Goal: Information Seeking & Learning: Find specific fact

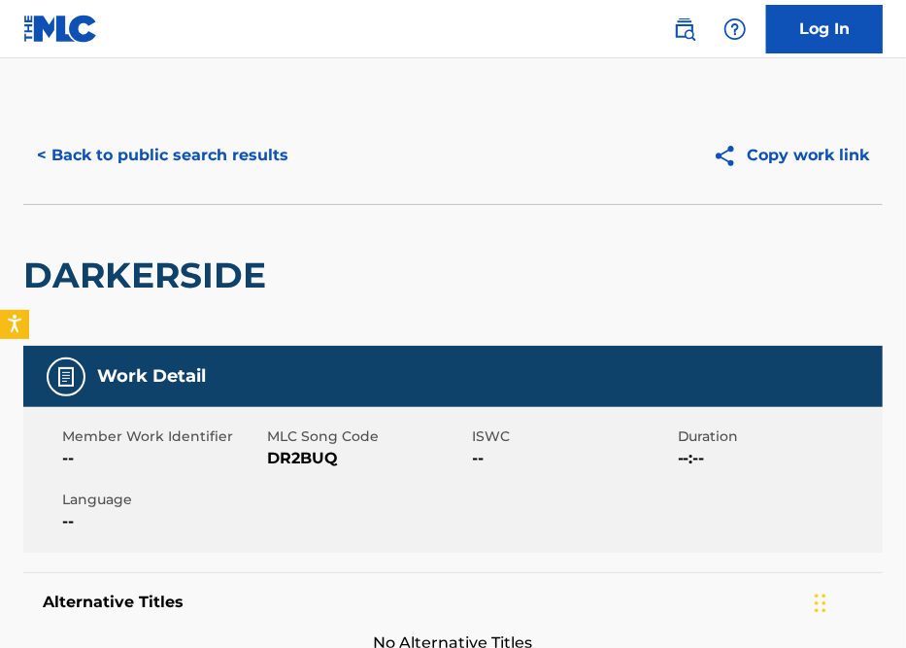
click at [162, 143] on button "< Back to public search results" at bounding box center [162, 155] width 279 height 49
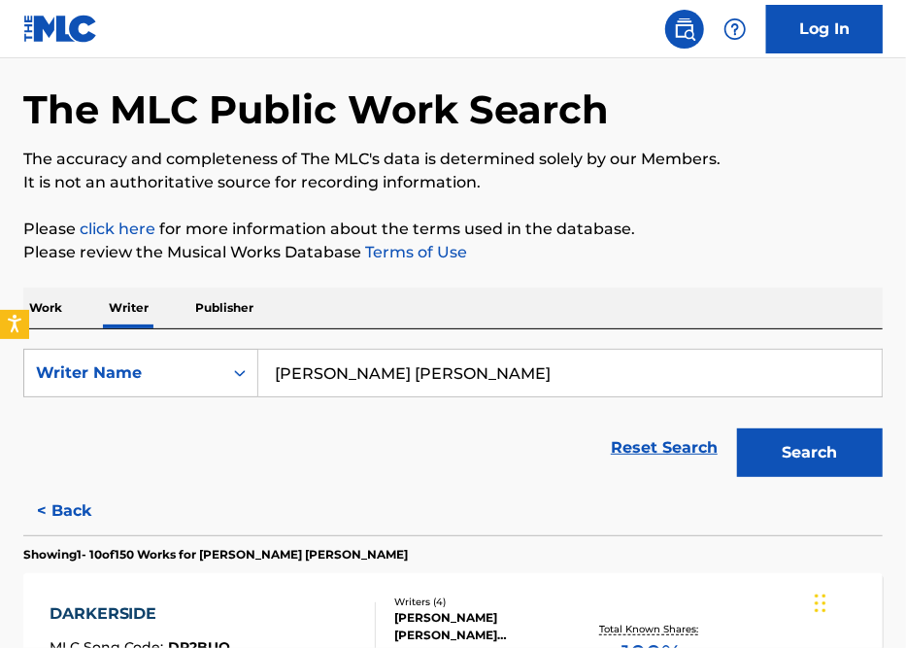
drag, startPoint x: 522, startPoint y: 384, endPoint x: -56, endPoint y: 366, distance: 579.0
click at [0, 366] on html "Accessibility Screen-Reader Guide, Feedback, and Issue Reporting | New window L…" at bounding box center [453, 250] width 906 height 648
paste input "[PERSON_NAME]"
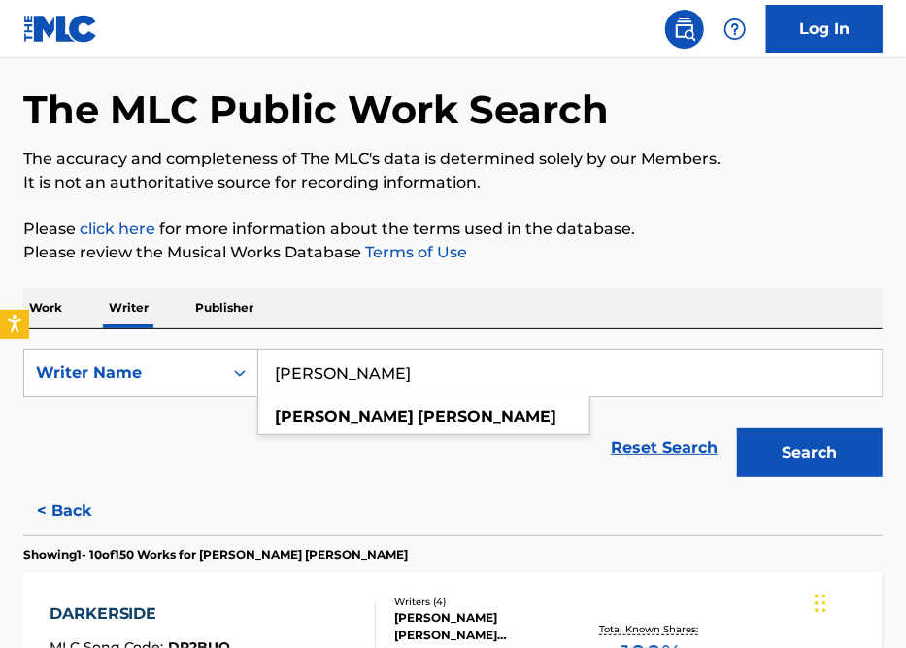
type input "[PERSON_NAME]"
click at [737, 428] on button "Search" at bounding box center [810, 452] width 146 height 49
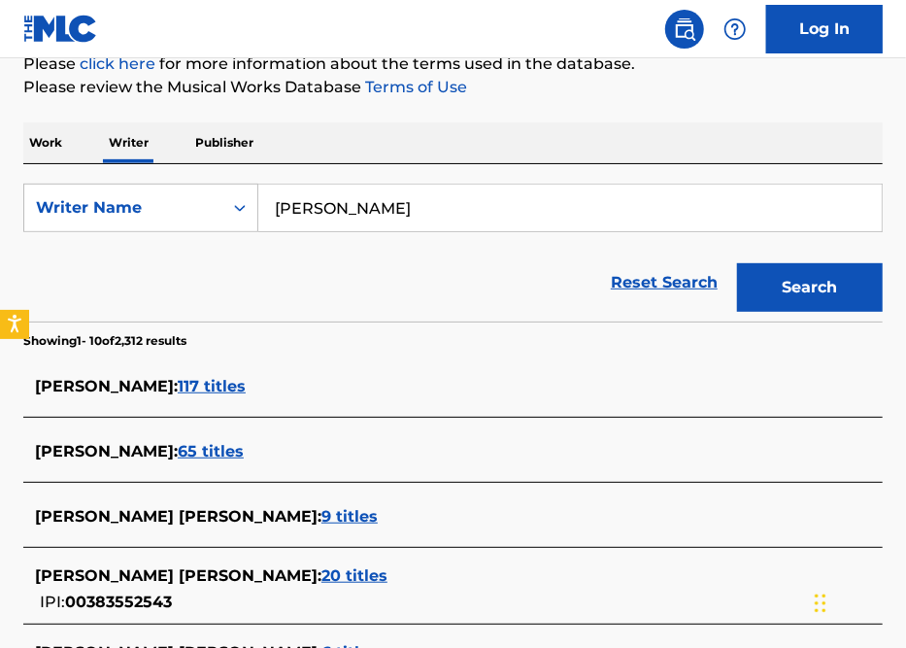
scroll to position [237, 0]
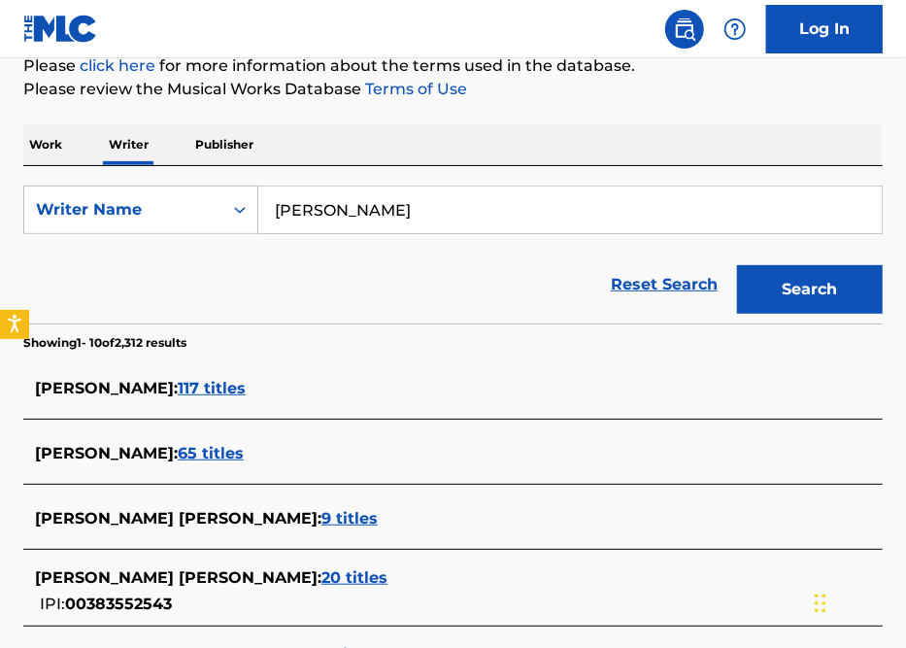
click at [213, 391] on span "117 titles" at bounding box center [212, 388] width 68 height 18
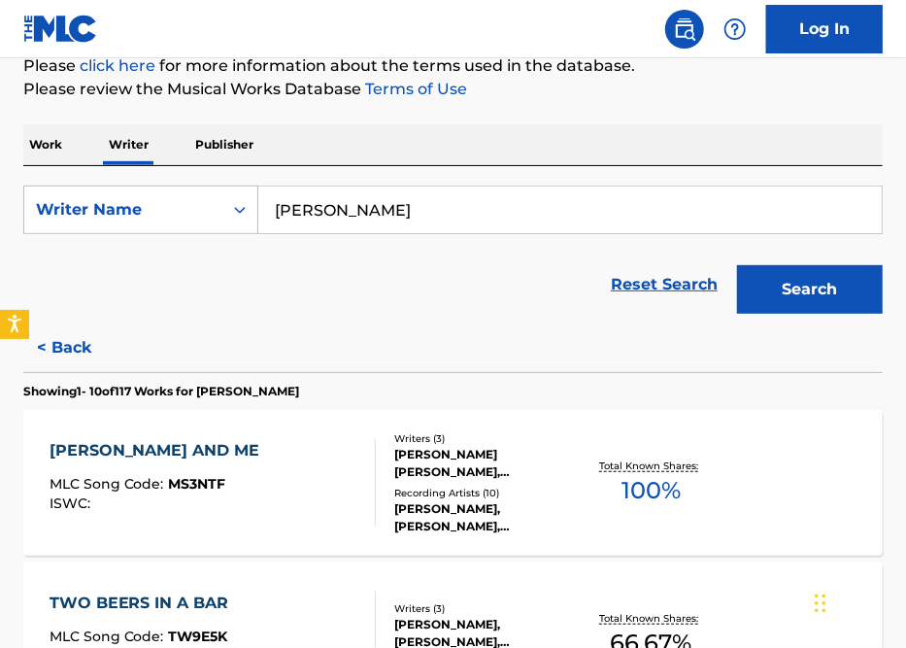
scroll to position [486, 0]
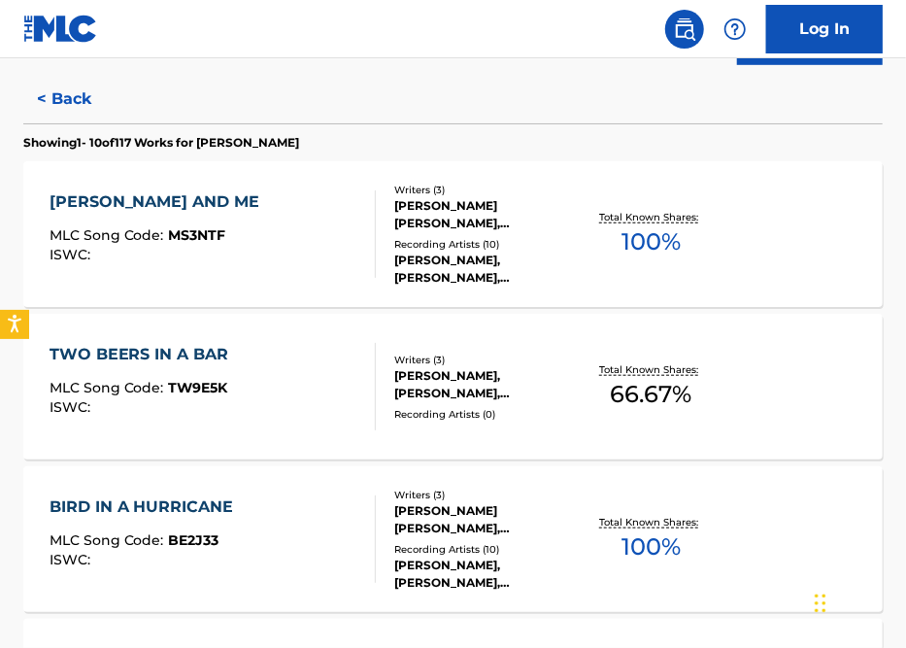
click at [251, 190] on div "[PERSON_NAME] AND ME MLC Song Code : MS3NTF ISWC :" at bounding box center [213, 233] width 326 height 87
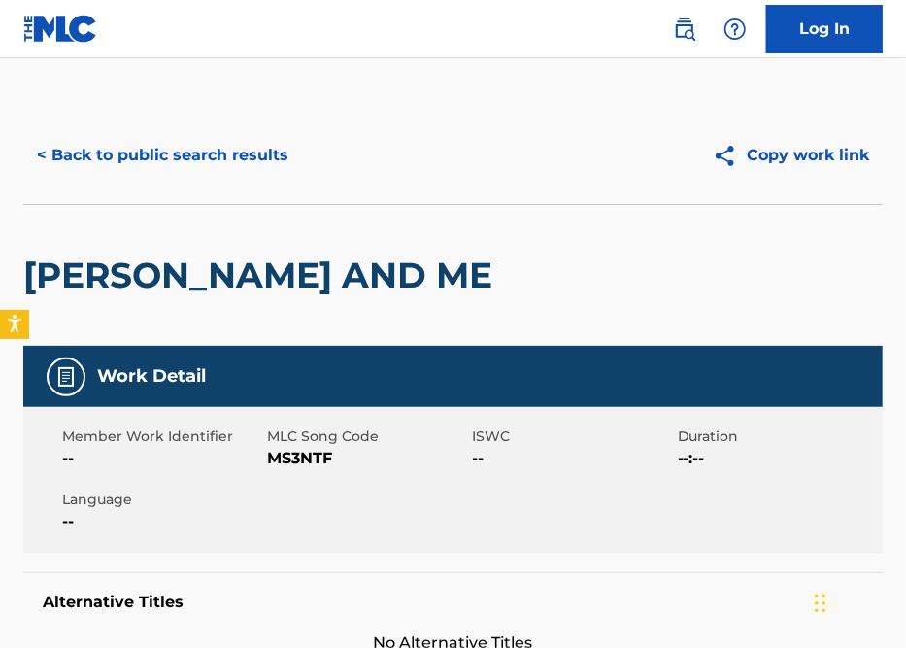
click at [128, 158] on button "< Back to public search results" at bounding box center [162, 155] width 279 height 49
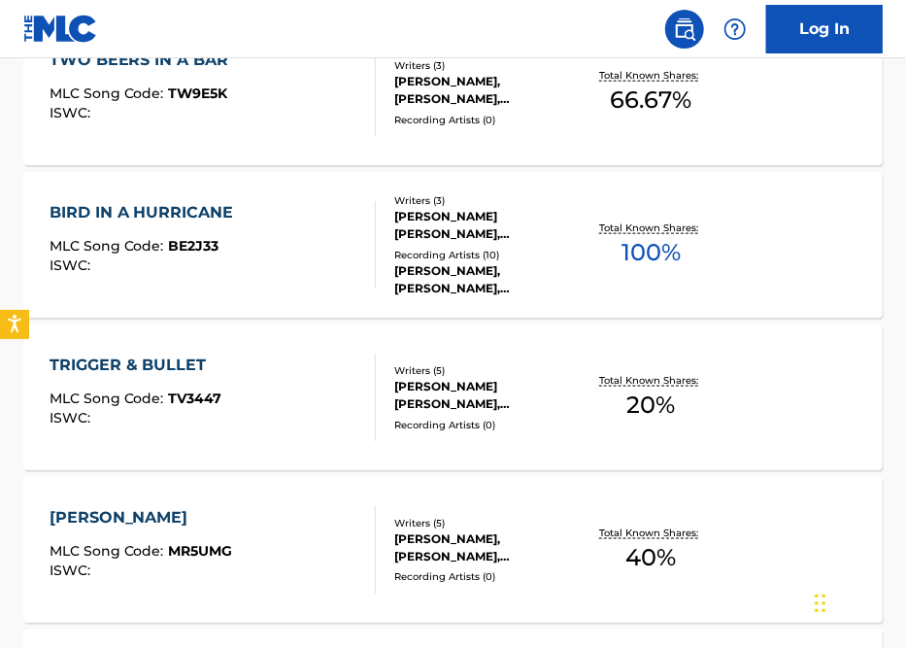
scroll to position [779, 0]
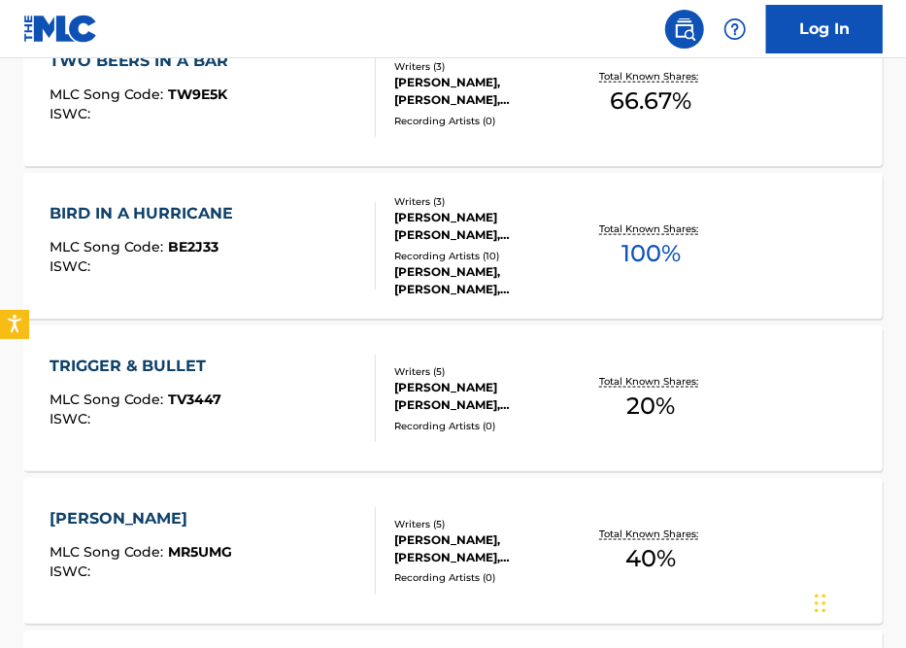
click at [304, 266] on div "BIRD IN A HURRICANE MLC Song Code : BE2J33 ISWC :" at bounding box center [213, 245] width 326 height 87
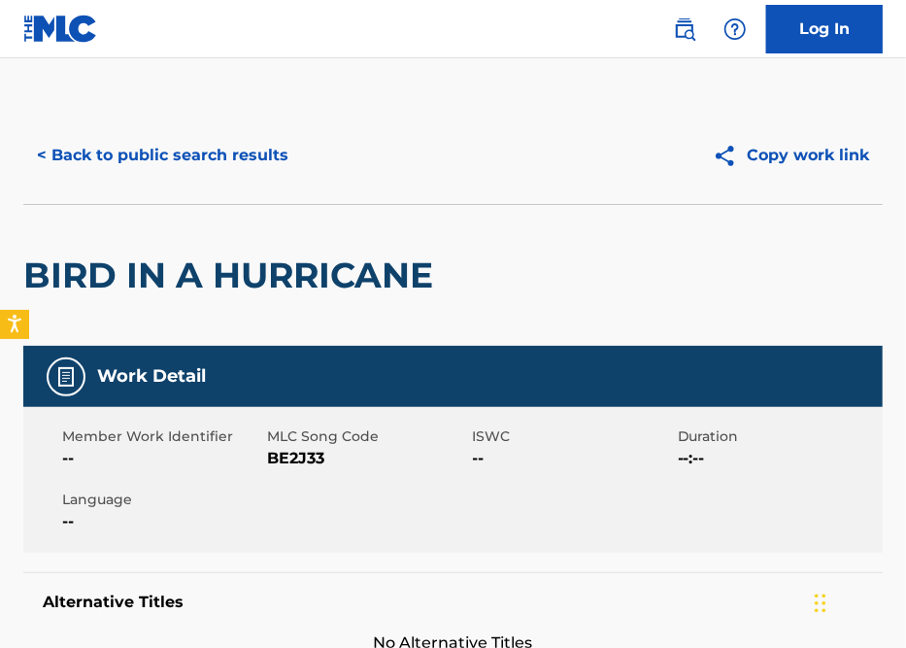
click at [86, 158] on button "< Back to public search results" at bounding box center [162, 155] width 279 height 49
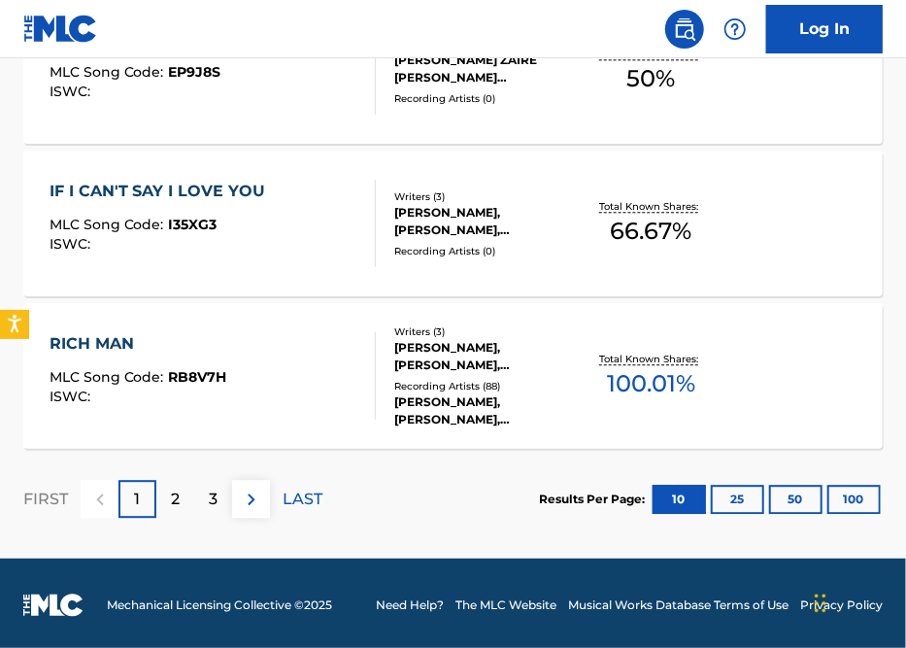
scroll to position [1715, 0]
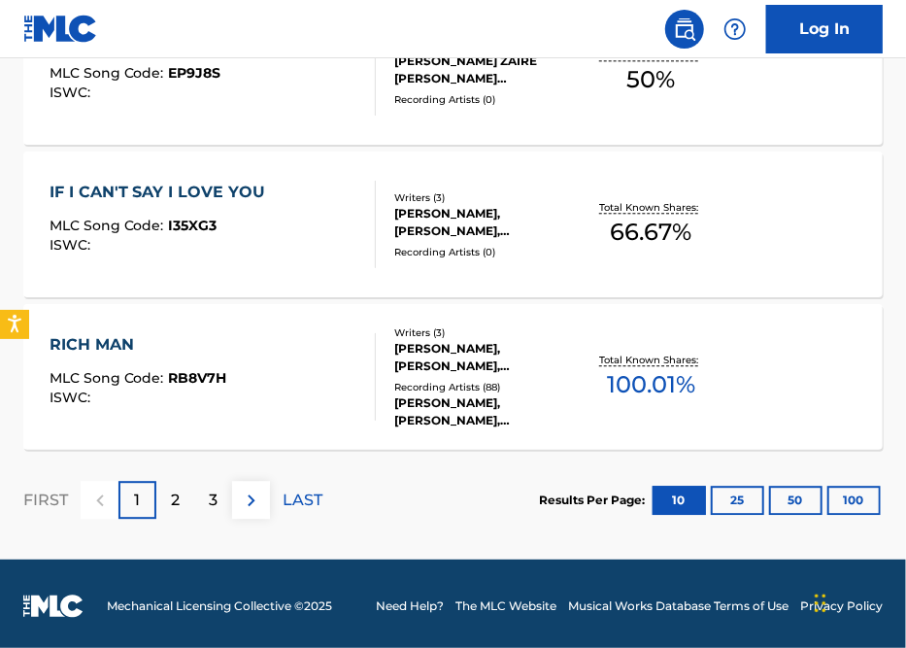
click at [260, 389] on div "RICH MAN MLC Song Code : RB8V7H ISWC :" at bounding box center [213, 376] width 326 height 87
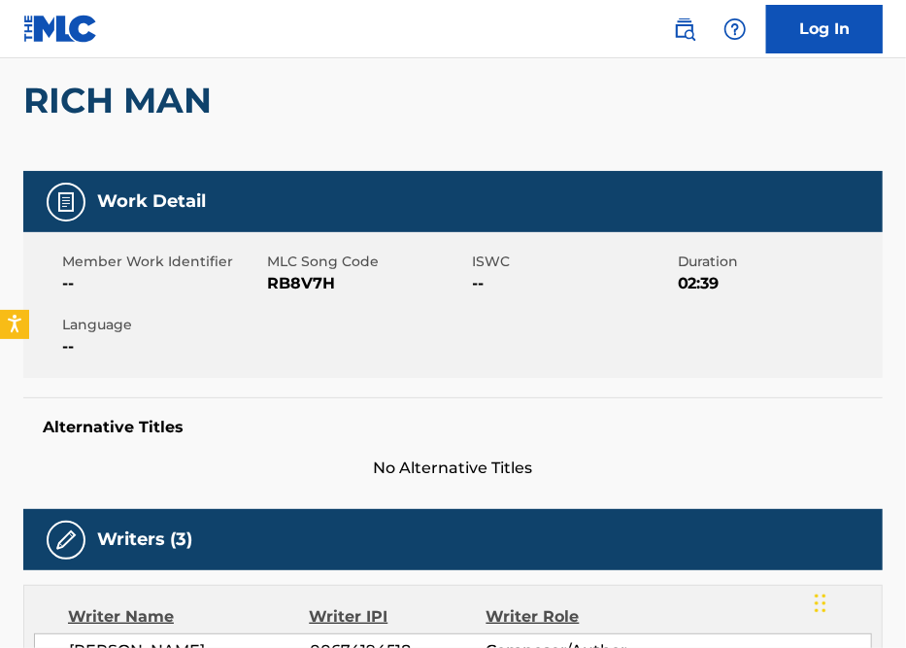
scroll to position [90, 0]
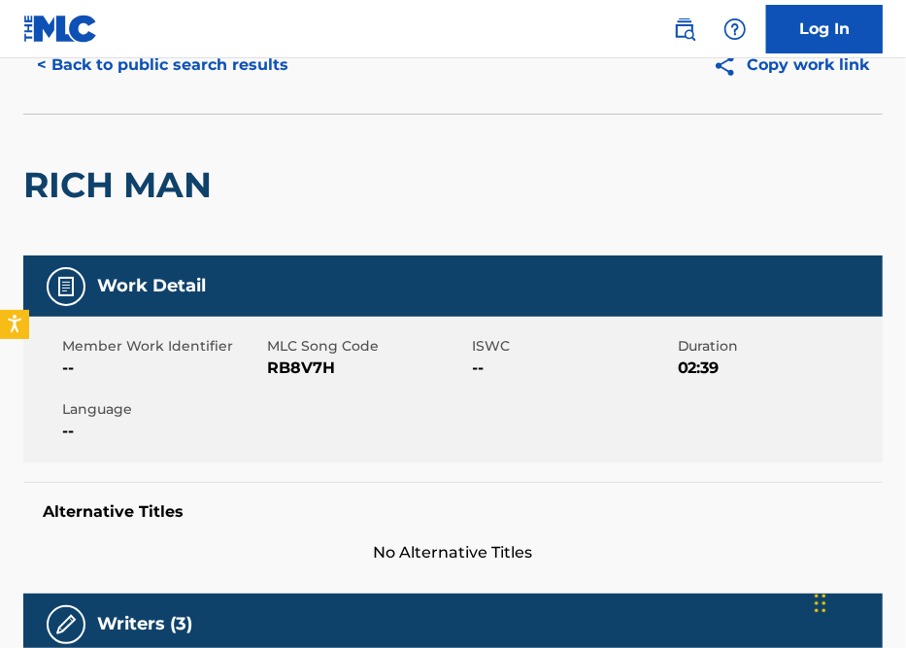
click at [136, 62] on button "< Back to public search results" at bounding box center [162, 65] width 279 height 49
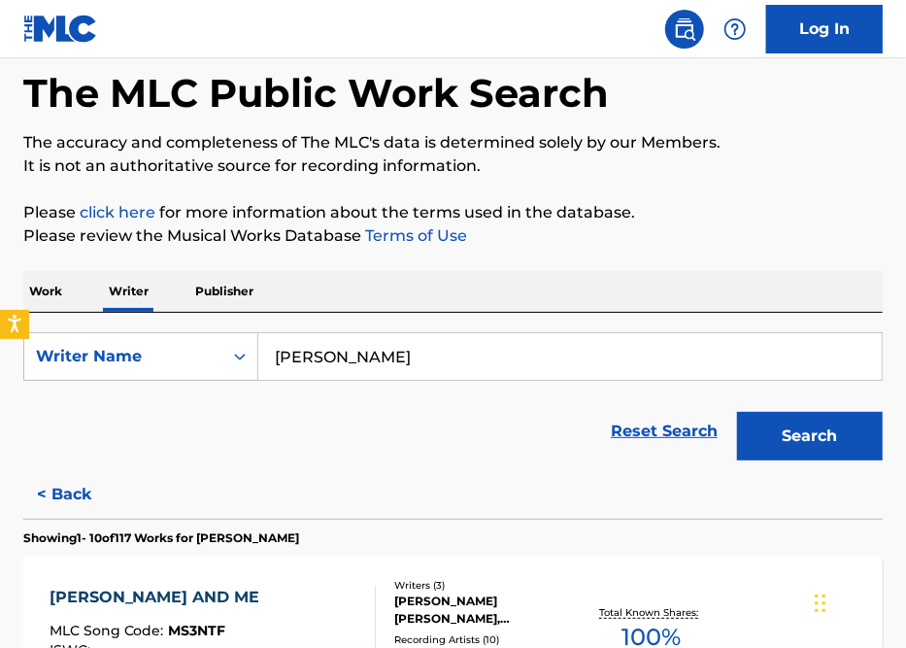
click at [48, 291] on p "Work" at bounding box center [45, 291] width 45 height 41
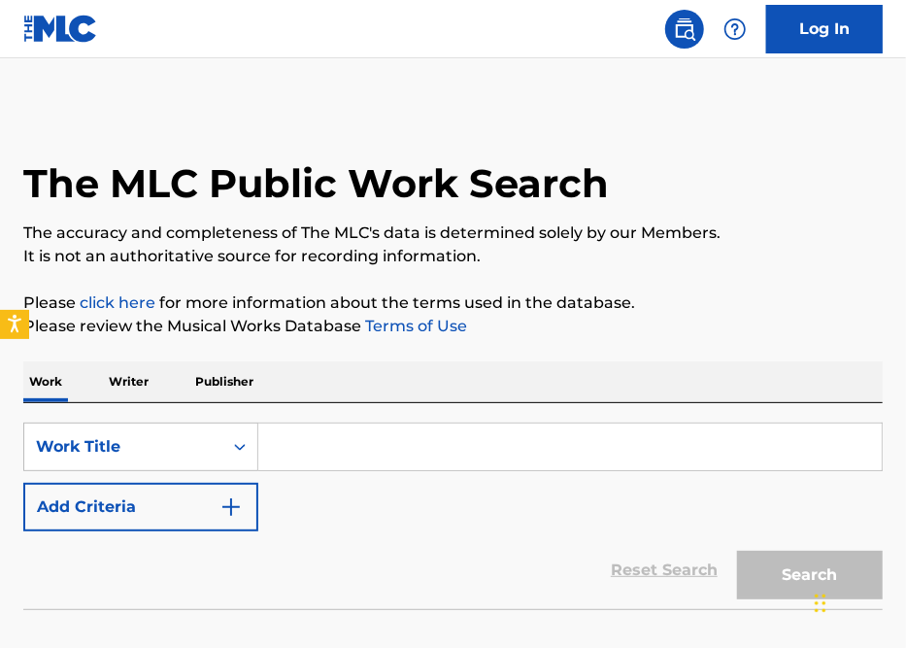
click at [338, 419] on div "SearchWithCriteriafc7e7892-838e-4261-98c5-e5e07843ed16 Work Title Add Criteria …" at bounding box center [452, 506] width 859 height 206
click at [336, 436] on input "Search Form" at bounding box center [569, 446] width 623 height 47
paste input "Cicadas"
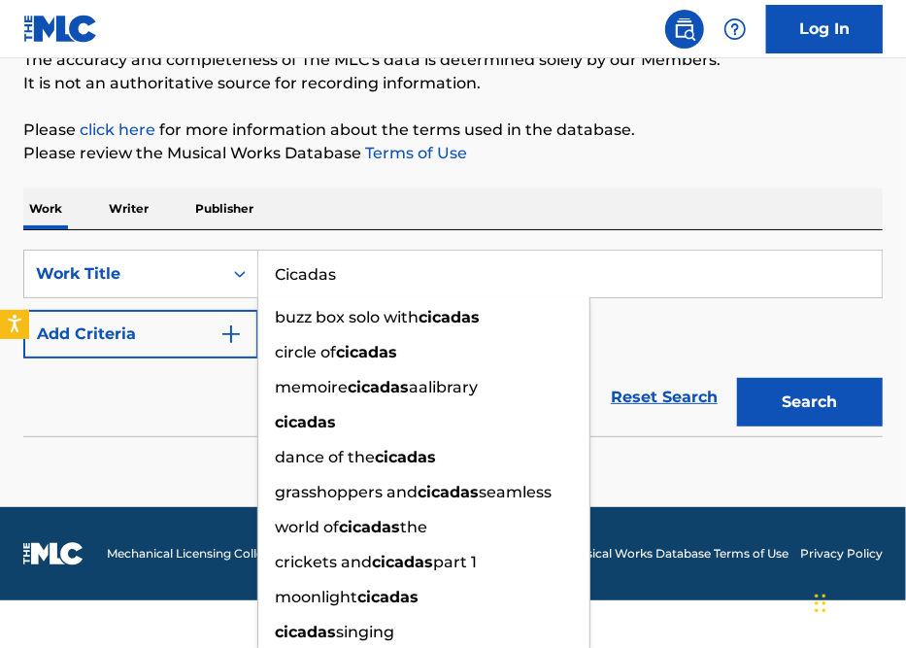
type input "Cicadas"
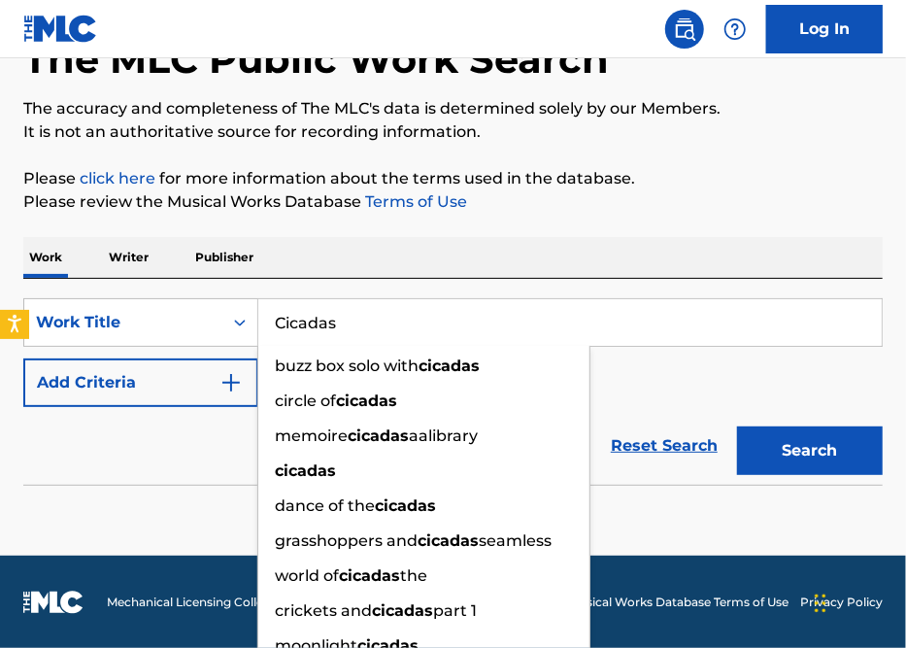
click at [823, 419] on div "Search" at bounding box center [804, 446] width 155 height 78
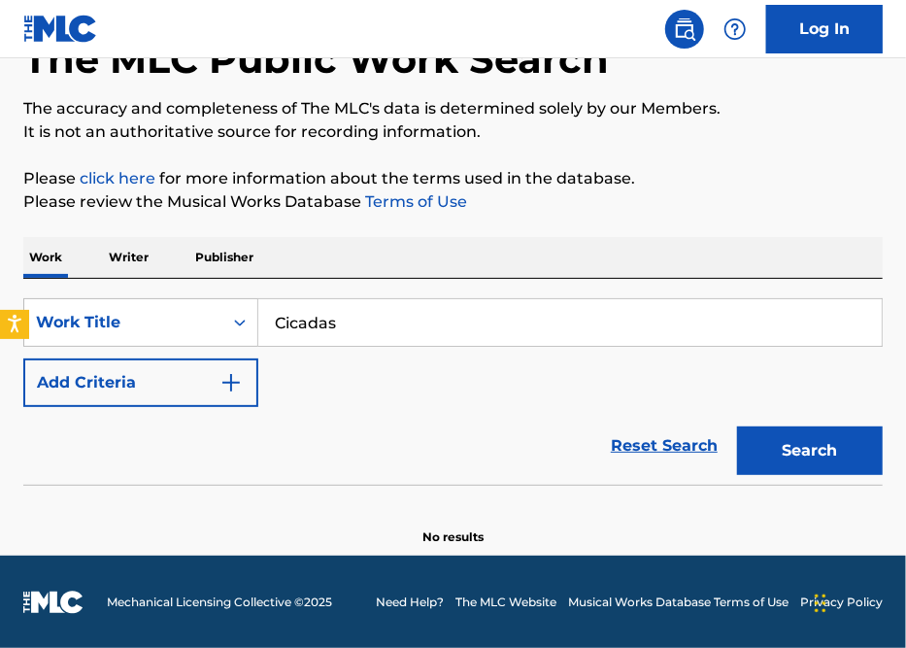
click at [792, 444] on button "Search" at bounding box center [810, 450] width 146 height 49
click at [792, 444] on div "Search" at bounding box center [804, 446] width 155 height 78
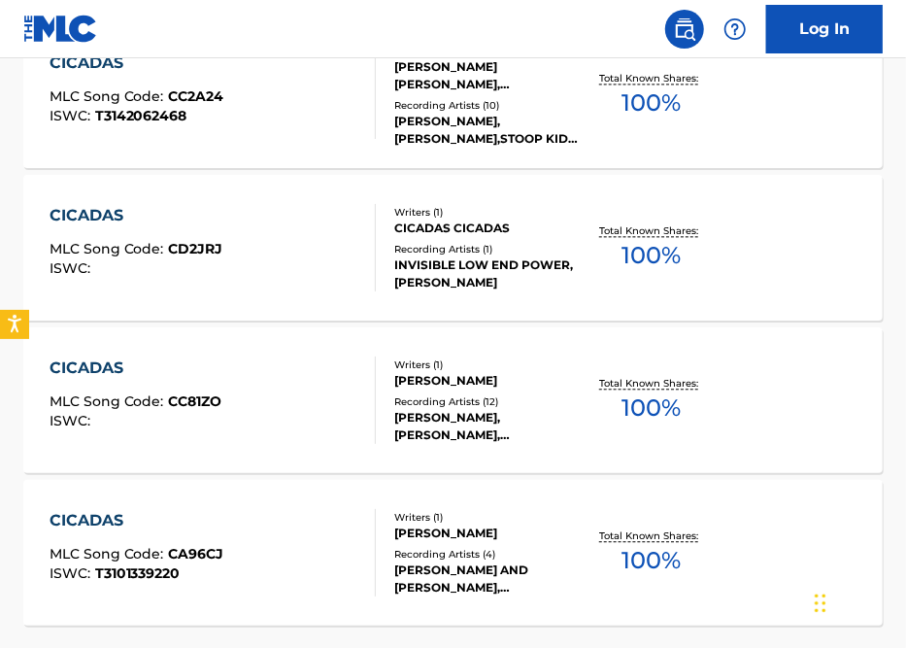
scroll to position [1719, 0]
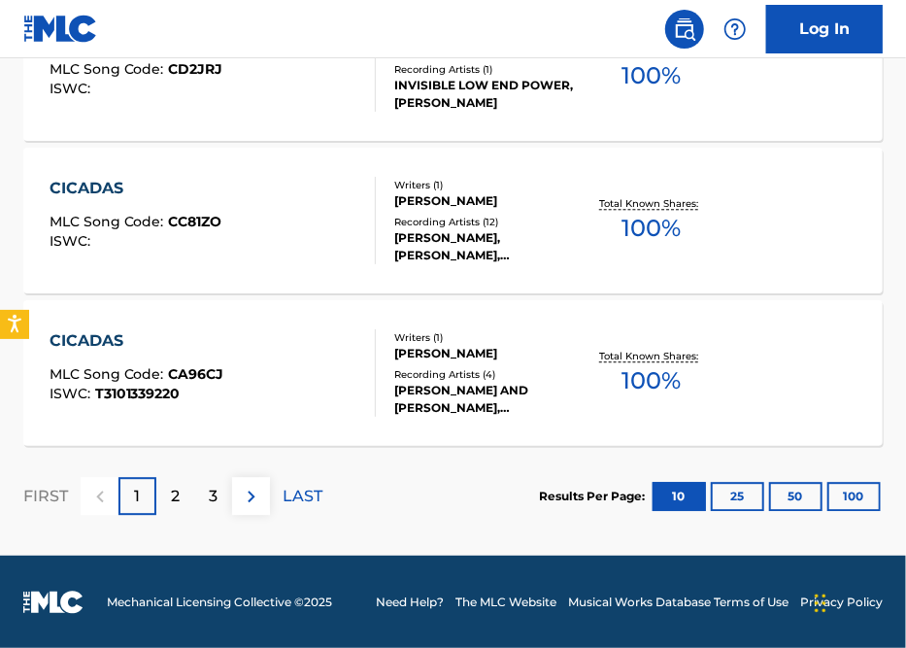
click at [186, 506] on div "2" at bounding box center [175, 496] width 38 height 38
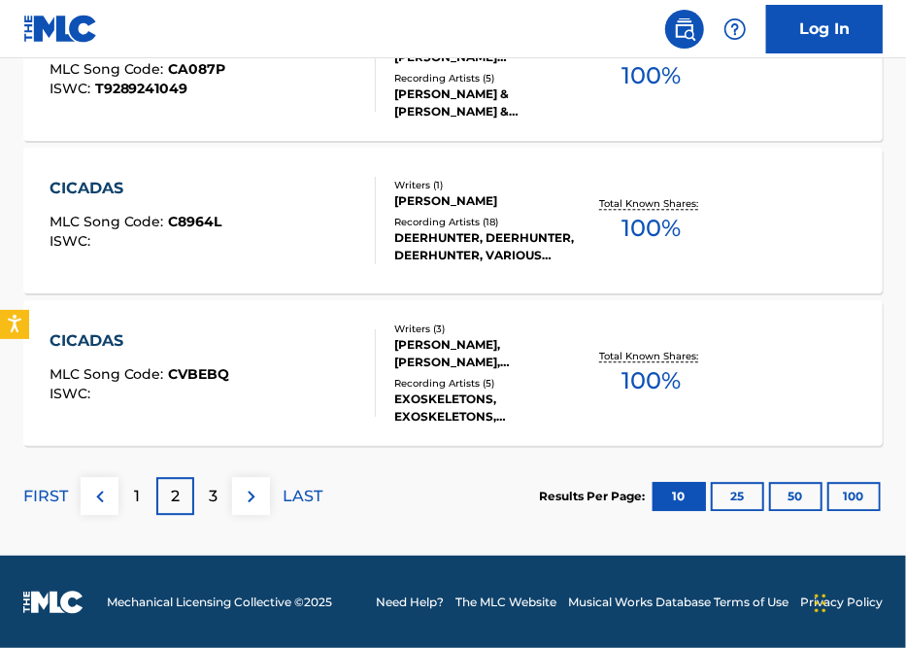
click at [212, 504] on p "3" at bounding box center [213, 496] width 9 height 23
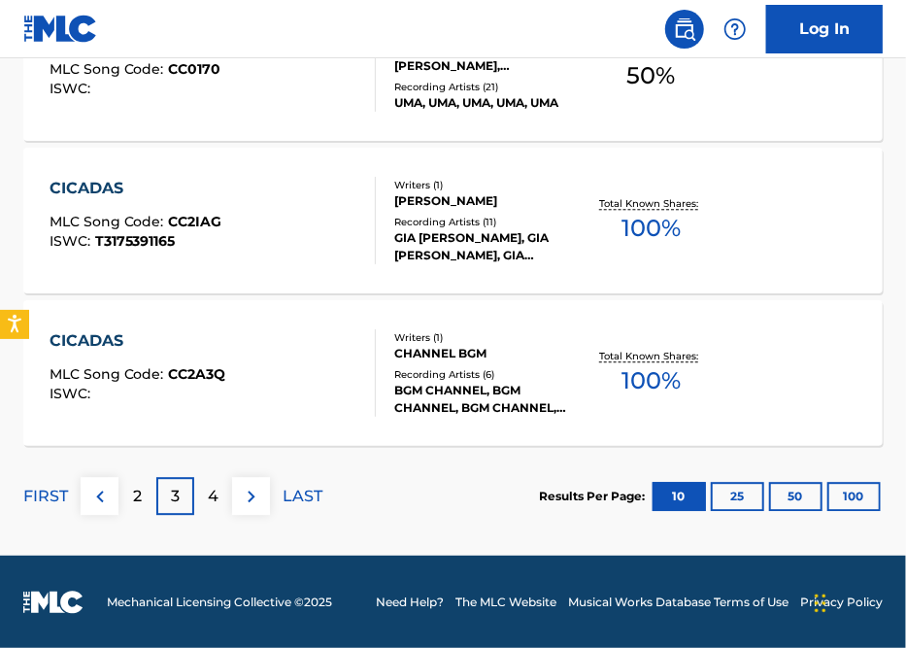
click at [223, 502] on div "4" at bounding box center [213, 496] width 38 height 38
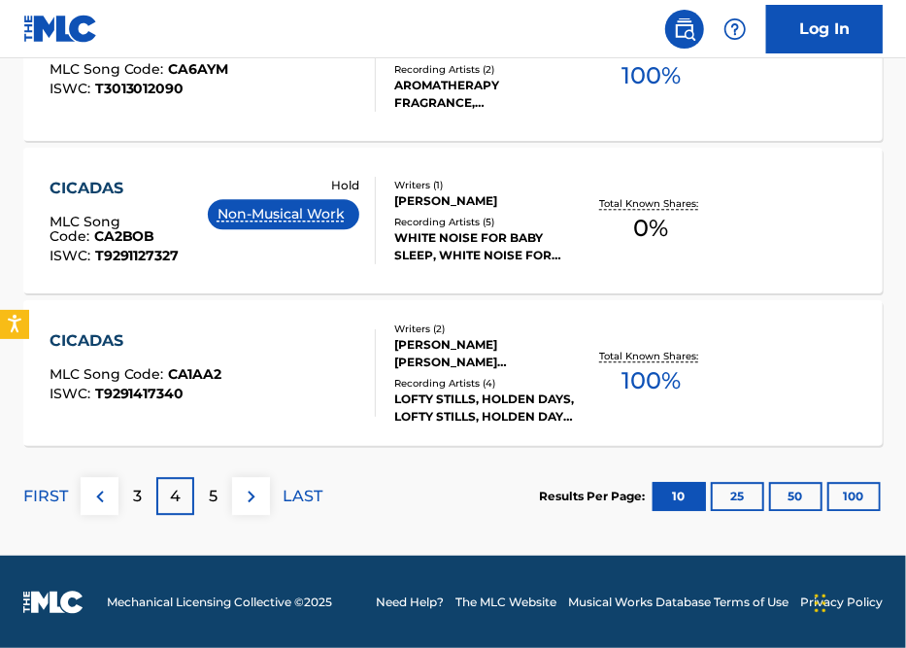
click at [223, 493] on div "5" at bounding box center [213, 496] width 38 height 38
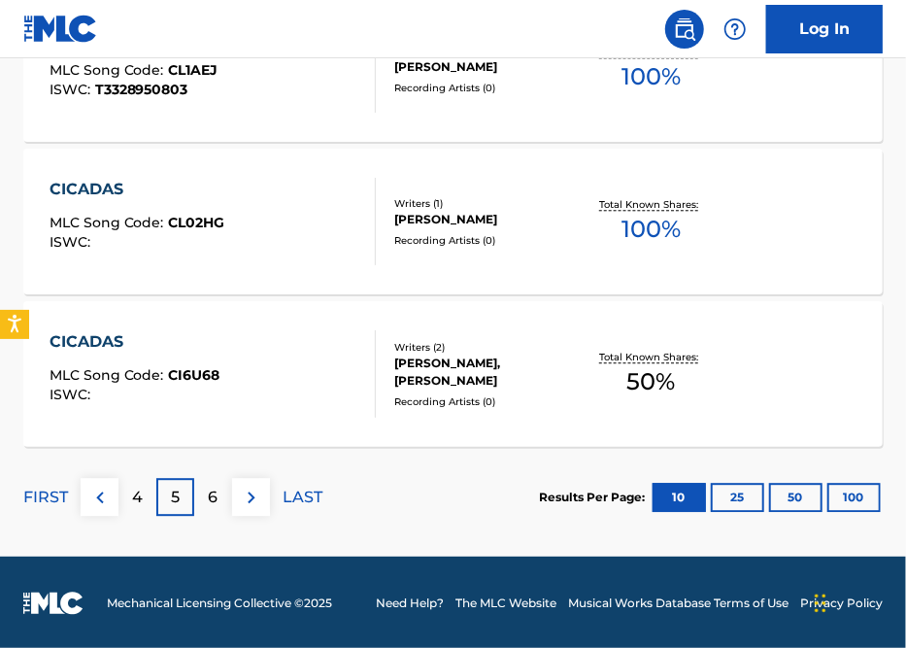
scroll to position [1717, 0]
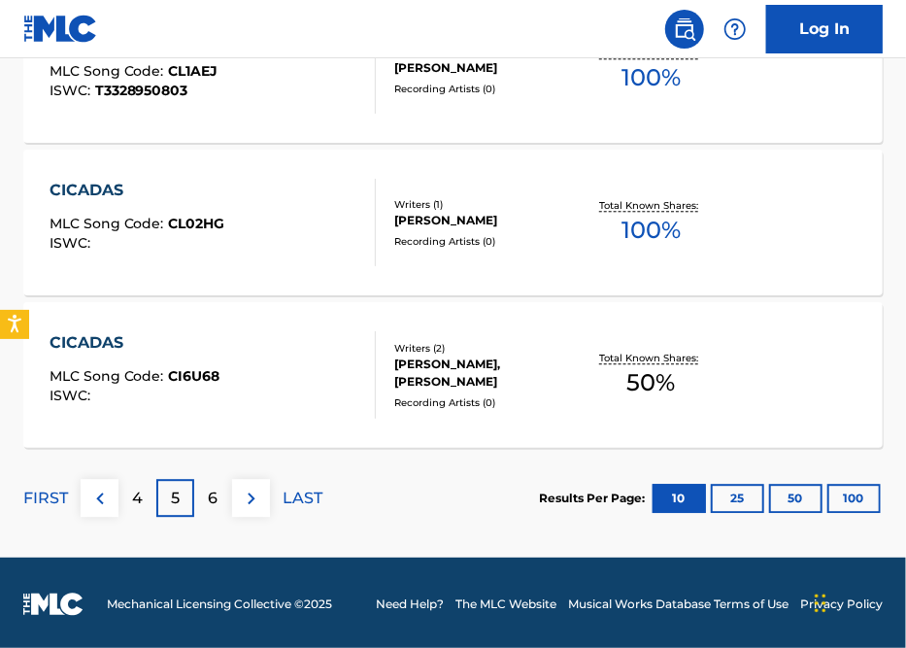
click at [228, 507] on div "6" at bounding box center [213, 498] width 38 height 38
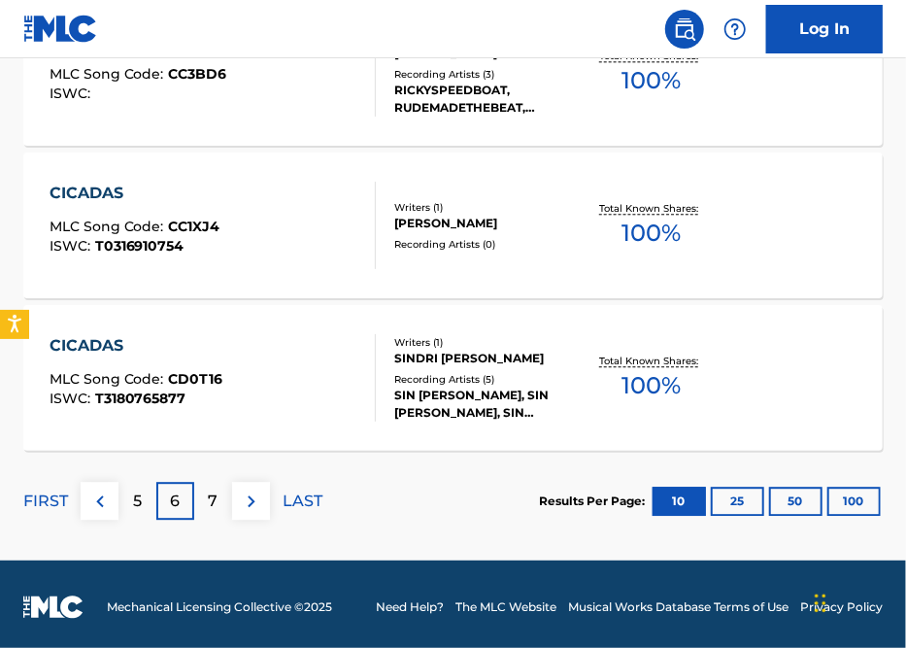
click at [216, 495] on p "7" at bounding box center [214, 500] width 10 height 23
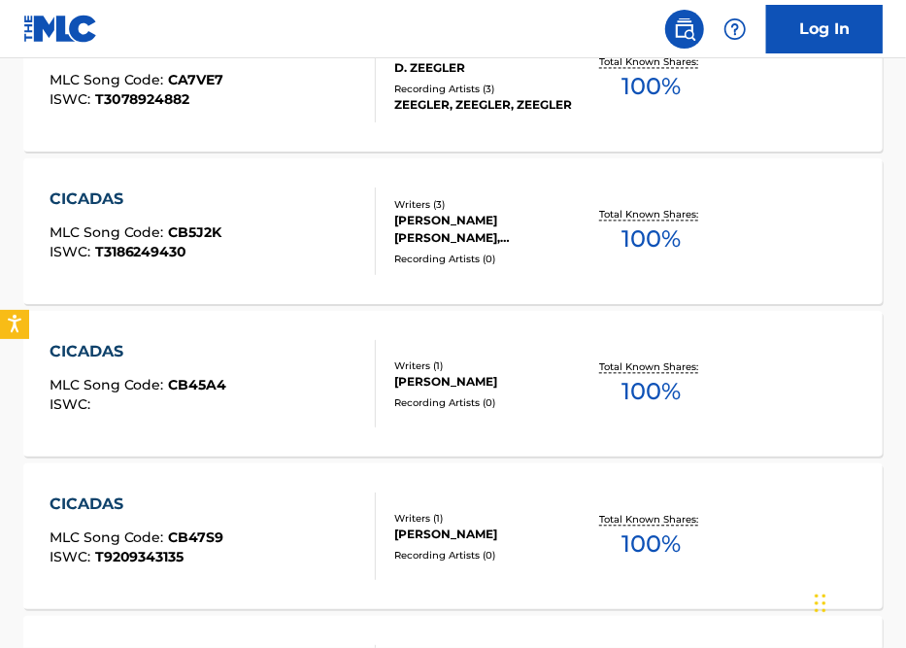
scroll to position [1719, 0]
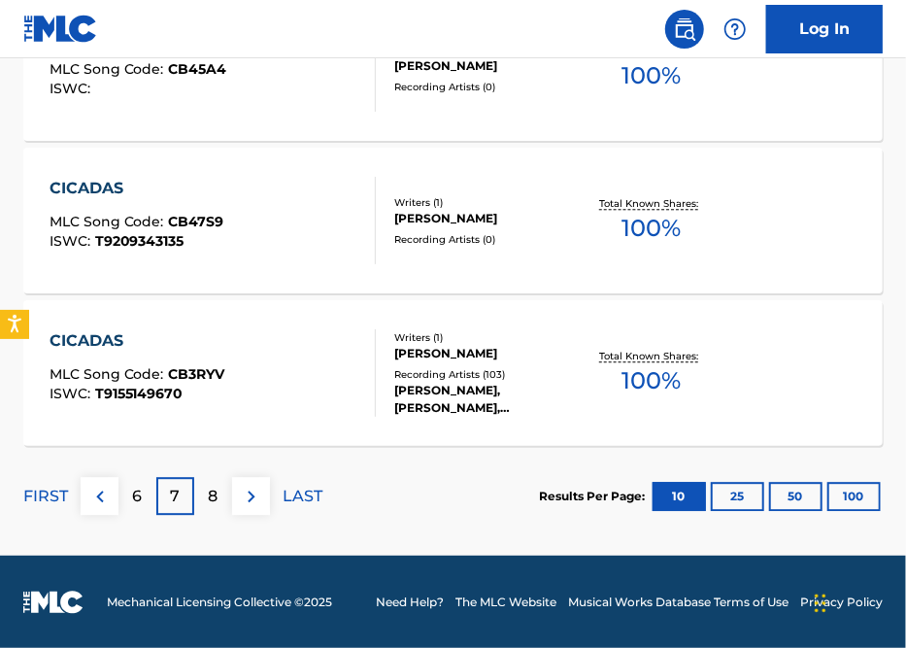
click at [216, 490] on p "8" at bounding box center [214, 496] width 10 height 23
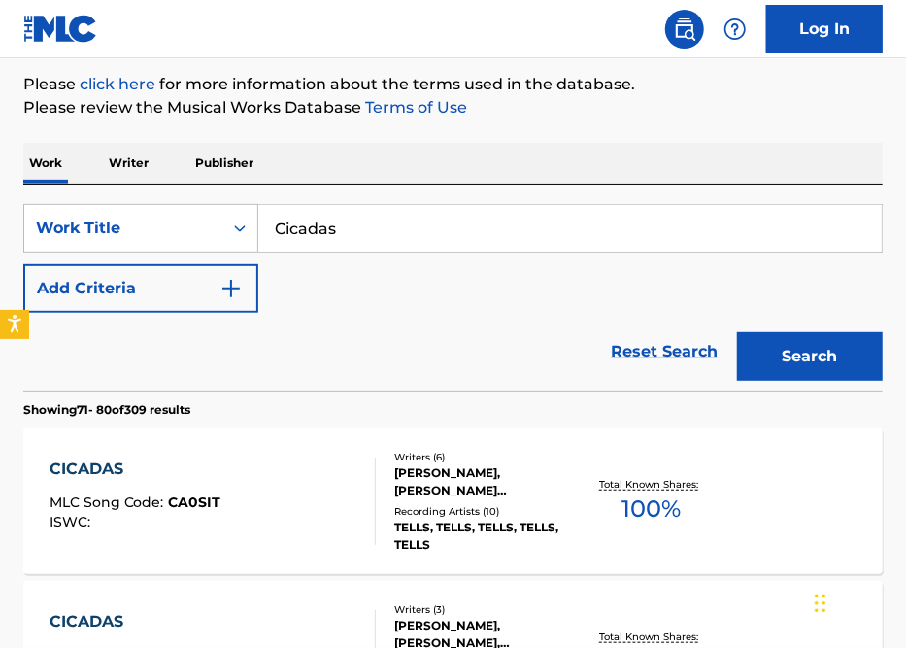
scroll to position [219, 0]
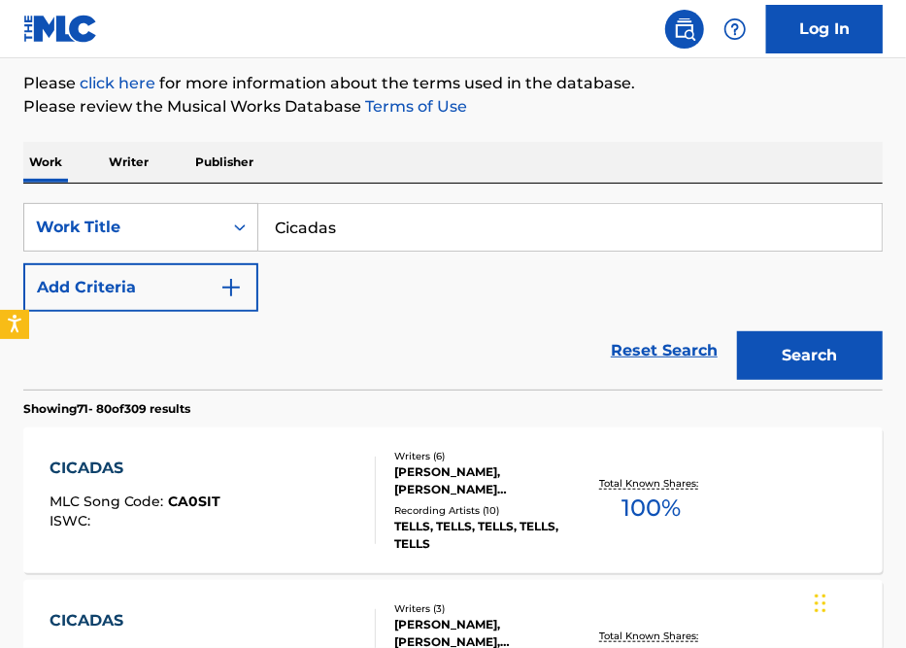
click at [193, 304] on button "Add Criteria" at bounding box center [140, 287] width 235 height 49
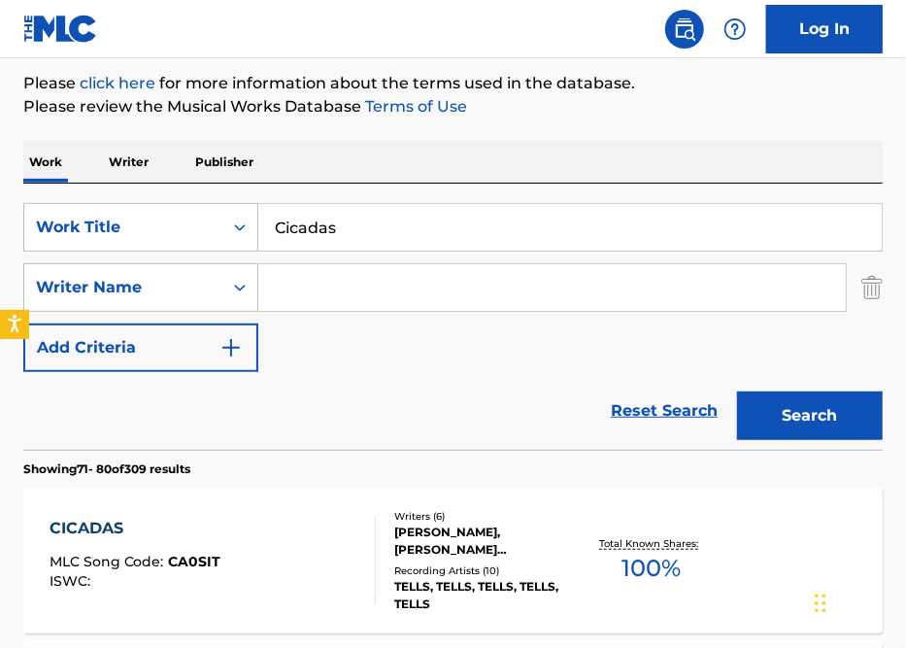
click at [346, 277] on input "Search Form" at bounding box center [552, 287] width 588 height 47
type input "s"
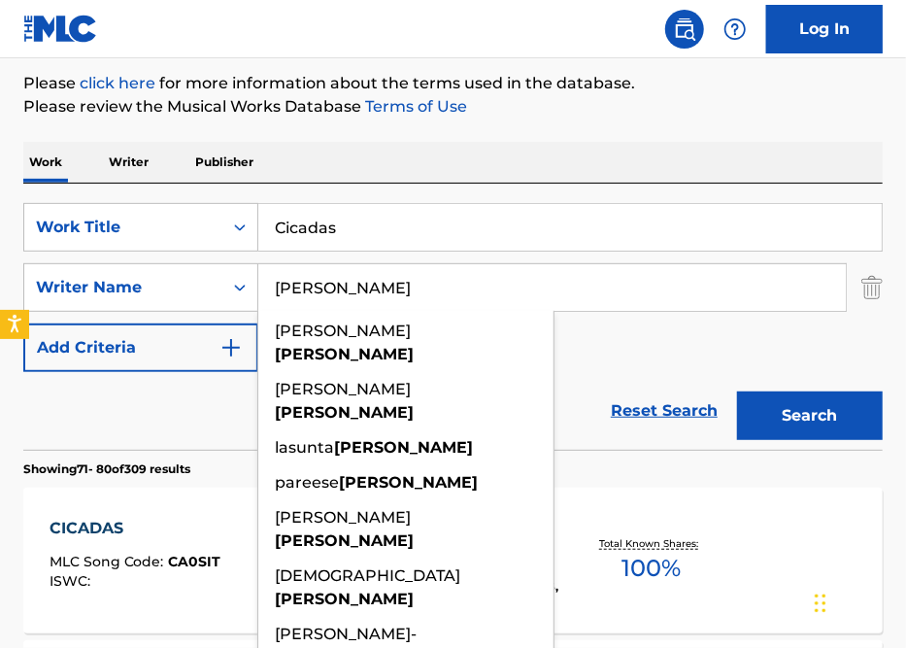
type input "[PERSON_NAME]"
click at [737, 391] on button "Search" at bounding box center [810, 415] width 146 height 49
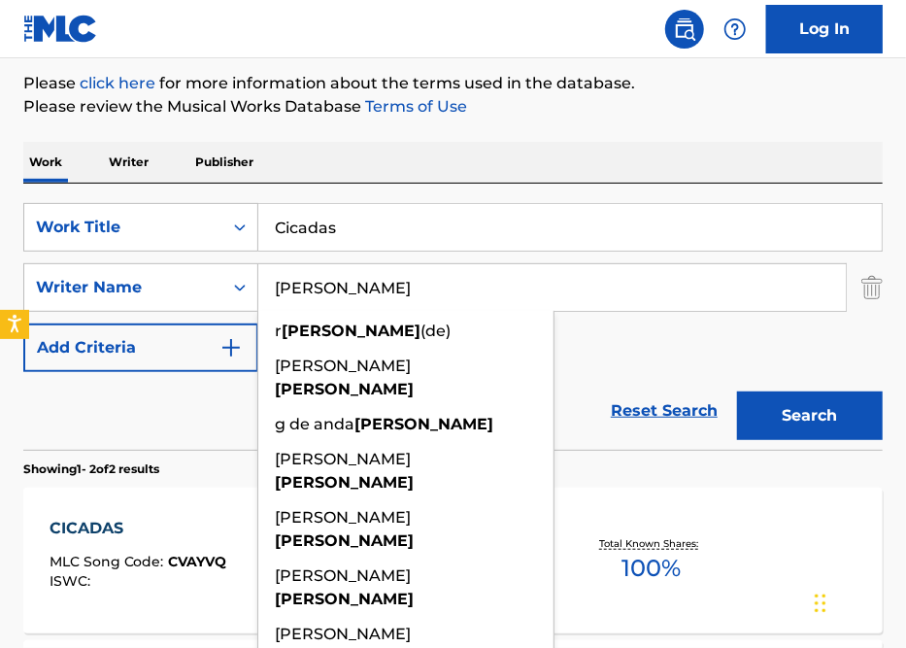
click at [150, 435] on div "Reset Search Search" at bounding box center [452, 411] width 859 height 78
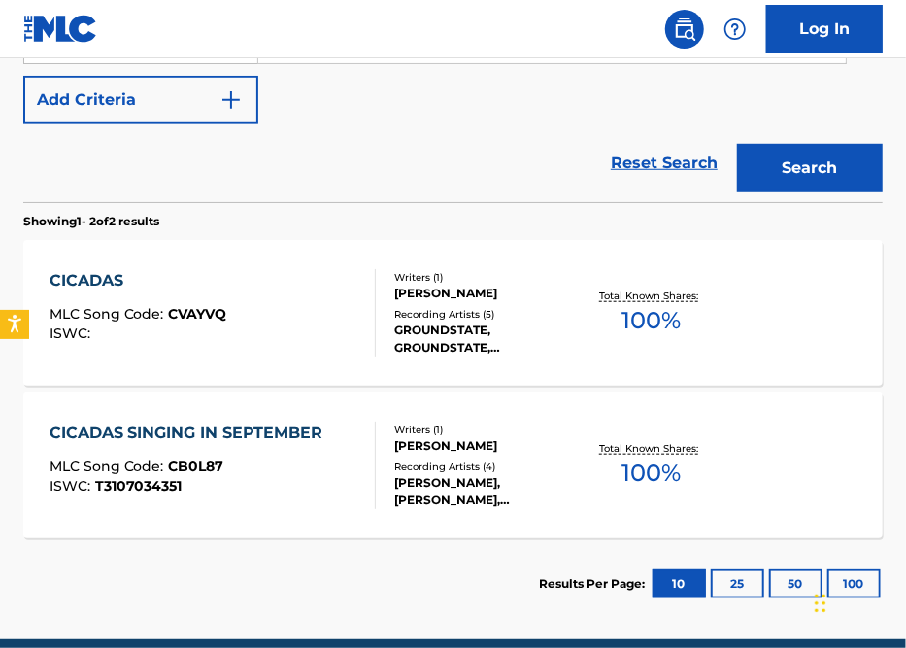
scroll to position [0, 0]
